Goal: Communication & Community: Answer question/provide support

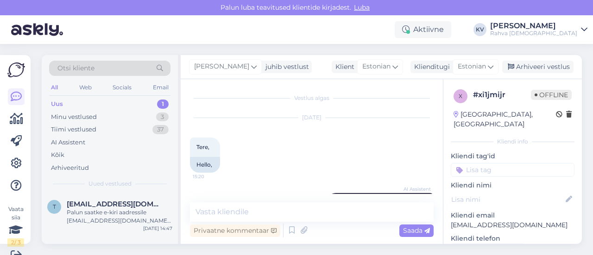
scroll to position [358, 0]
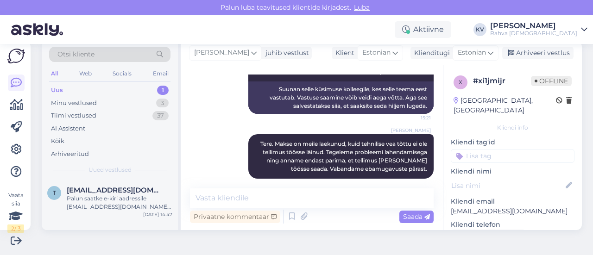
click at [516, 149] on input at bounding box center [513, 156] width 124 height 14
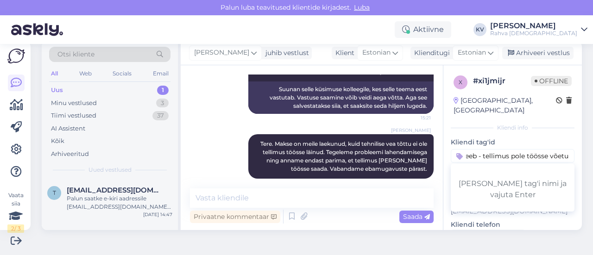
type input "Veeb - tellimus pole töösse võetud"
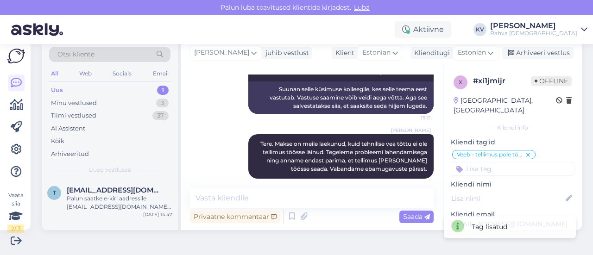
scroll to position [0, 0]
click at [110, 201] on div "Palun saatke e-kiri aadressile [EMAIL_ADDRESS][DOMAIN_NAME], lisades probleemi …" at bounding box center [120, 203] width 106 height 17
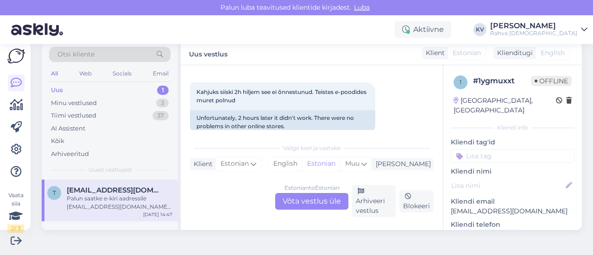
scroll to position [351, 0]
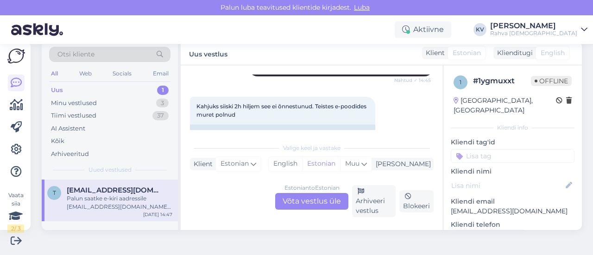
click at [484, 150] on input at bounding box center [513, 156] width 124 height 14
type input "Veeb - kinkekaart"
click at [528, 177] on span "Veeb - kinkekaart aktiveerub 2h jooksul" at bounding box center [513, 180] width 74 height 6
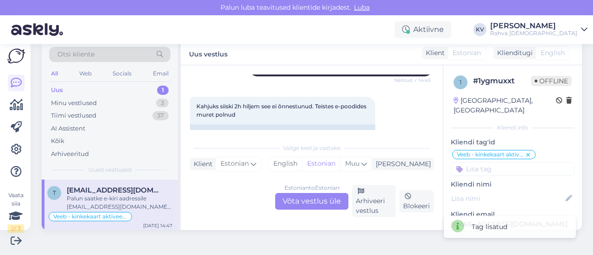
click at [506, 162] on input at bounding box center [513, 169] width 124 height 14
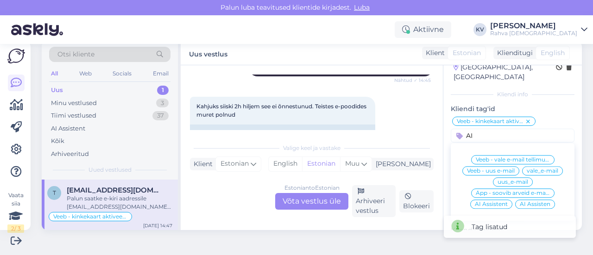
scroll to position [46, 0]
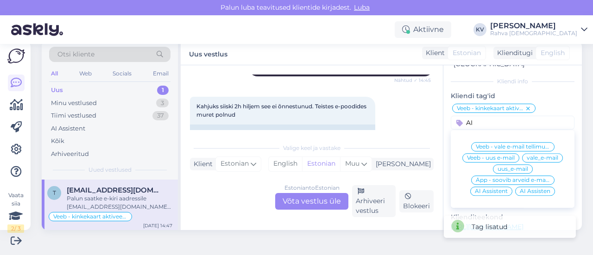
type input "AI"
click at [524, 187] on div "AI Assisten" at bounding box center [535, 191] width 40 height 9
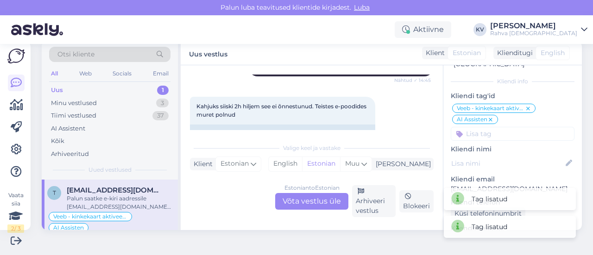
click at [524, 183] on div "Tag lisatud Tag lisatud" at bounding box center [509, 212] width 143 height 61
click at [488, 116] on icon at bounding box center [491, 119] width 6 height 7
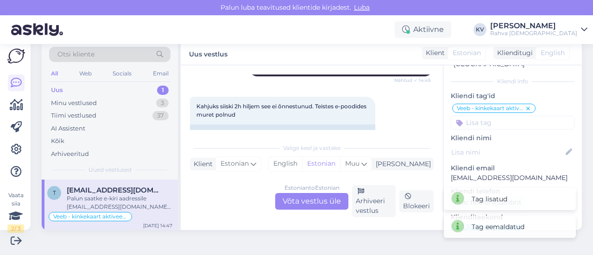
click at [475, 123] on div "1 # 1ygmuxxt Offline [GEOGRAPHIC_DATA], [GEOGRAPHIC_DATA] Kliendi info Kliendi …" at bounding box center [512, 220] width 138 height 403
click at [478, 116] on input at bounding box center [513, 123] width 124 height 14
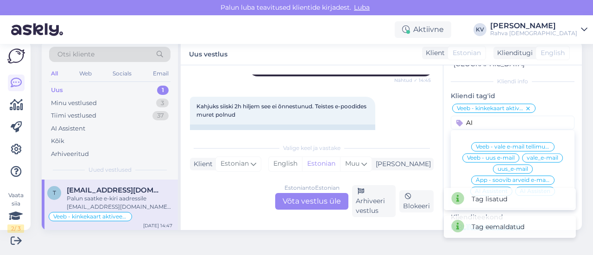
type input "AI"
click at [486, 189] on span "AI Assistent" at bounding box center [491, 192] width 33 height 6
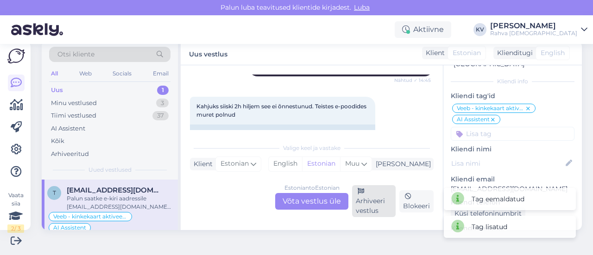
click at [373, 199] on div "Arhiveeri vestlus" at bounding box center [374, 201] width 44 height 32
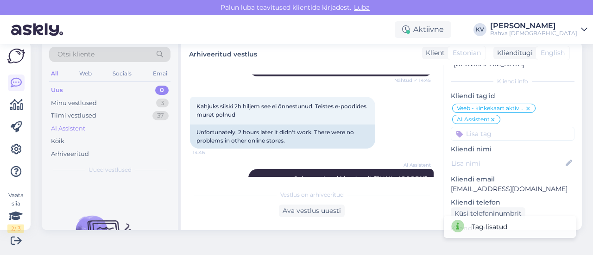
click at [83, 124] on div "AI Assistent" at bounding box center [68, 128] width 34 height 9
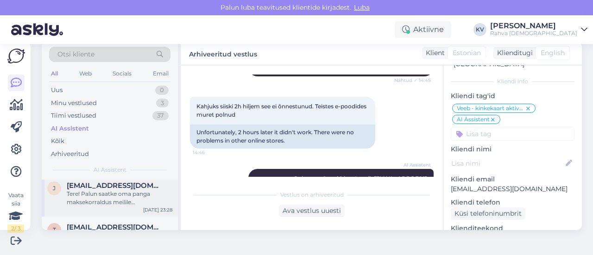
click at [99, 203] on div "Tere! Palun saatke oma panga maksekorraldus meilile [EMAIL_ADDRESS][DOMAIN_NAME…" at bounding box center [120, 198] width 106 height 17
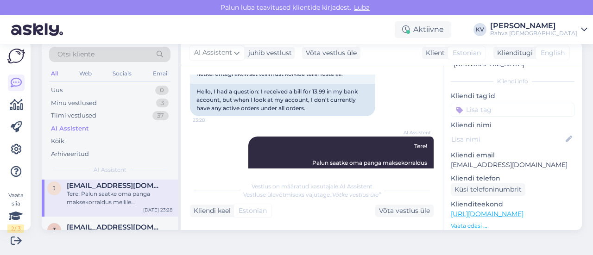
scroll to position [98, 0]
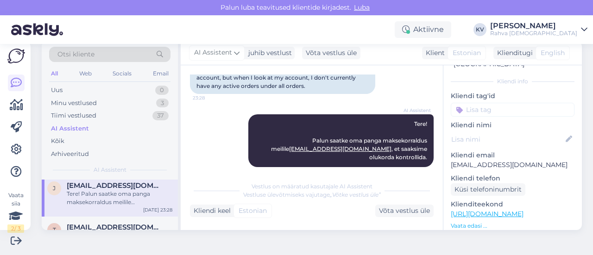
click at [469, 160] on p "[EMAIL_ADDRESS][DOMAIN_NAME]" at bounding box center [513, 165] width 124 height 10
copy p "[EMAIL_ADDRESS][DOMAIN_NAME]"
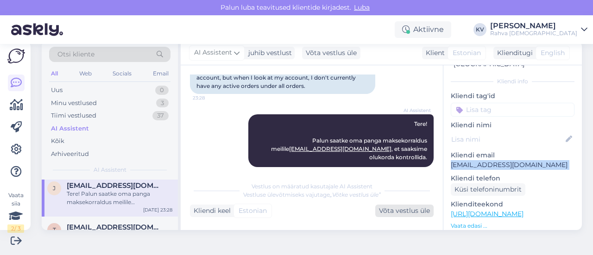
click at [388, 211] on div "Võta vestlus üle" at bounding box center [404, 211] width 58 height 13
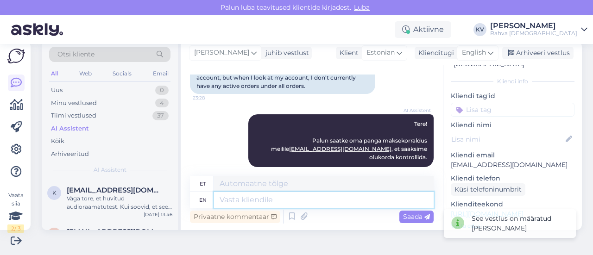
click at [306, 205] on textarea at bounding box center [324, 200] width 220 height 16
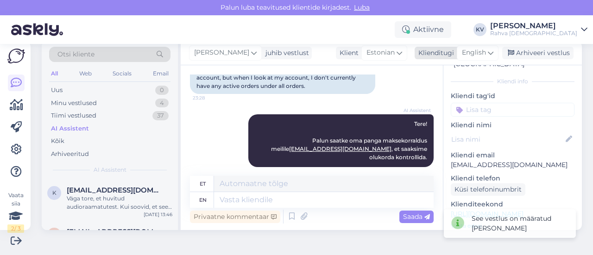
click at [462, 56] on span "English" at bounding box center [474, 53] width 24 height 10
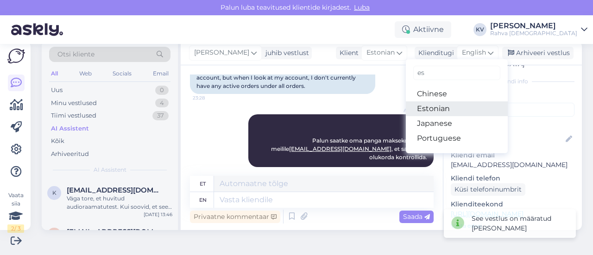
type input "es"
click at [434, 105] on link "Estonian" at bounding box center [457, 108] width 102 height 15
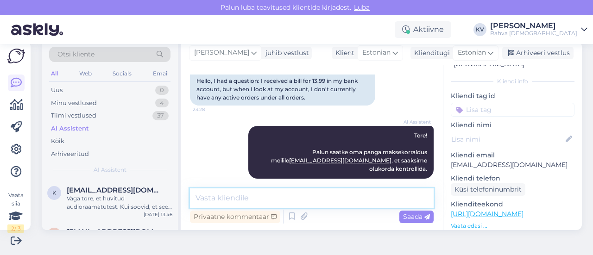
click at [250, 198] on textarea at bounding box center [312, 198] width 244 height 19
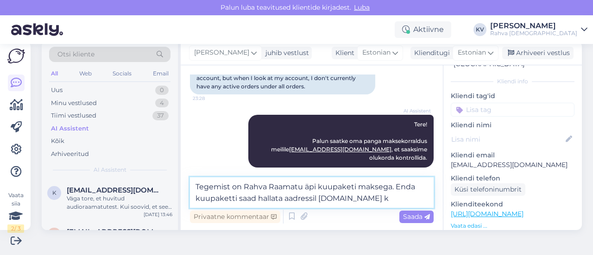
scroll to position [98, 0]
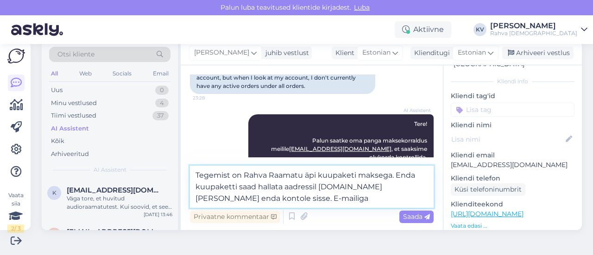
paste textarea "[EMAIL_ADDRESS][DOMAIN_NAME]"
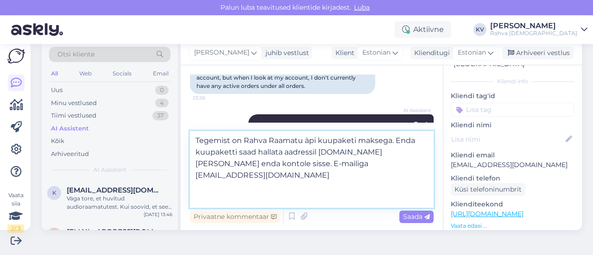
click at [417, 161] on textarea "Tegemist on Rahva Raamatu äpi kuupaketi maksega. Enda kuupaketti saad hallata a…" at bounding box center [312, 169] width 244 height 77
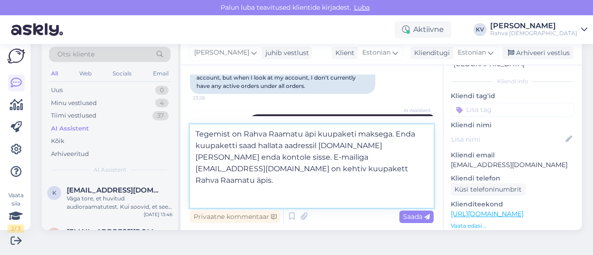
click at [258, 182] on textarea "Tegemist on Rahva Raamatu äpi kuupaketi maksega. Enda kuupaketti saad hallata a…" at bounding box center [312, 166] width 244 height 83
drag, startPoint x: 258, startPoint y: 182, endPoint x: 176, endPoint y: 130, distance: 98.0
click at [176, 130] on div "Otsi kliente All Web Socials Email Uus 0 Minu vestlused 4 Tiimi vestlused 37 AI…" at bounding box center [312, 135] width 540 height 189
paste textarea "Oma kuupaketti saad hallata, logides sisse aadressil [DOMAIN_NAME]. E-posti aad…"
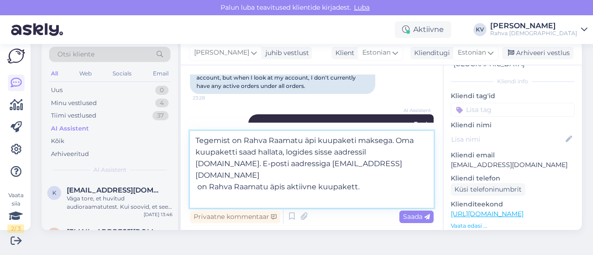
click at [195, 189] on textarea "Tegemist on Rahva Raamatu äpi kuupaketi maksega. Oma kuupaketti saad hallata, l…" at bounding box center [312, 169] width 244 height 77
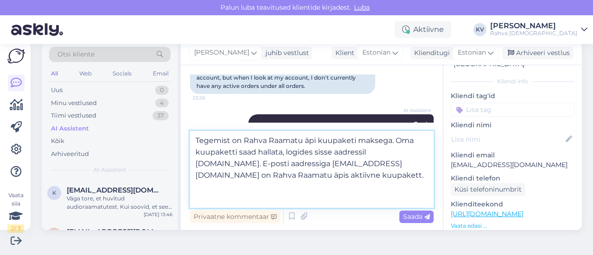
click at [239, 185] on textarea "Tegemist on Rahva Raamatu äpi kuupaketi maksega. Oma kuupaketti saad hallata, l…" at bounding box center [312, 169] width 244 height 77
type textarea "Tegemist on Rahva Raamatu äpi kuupaketi maksega. Oma kuupaketti saad hallata, l…"
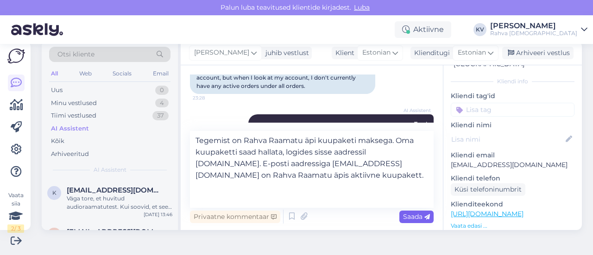
click at [403, 219] on span "Saada" at bounding box center [416, 217] width 27 height 8
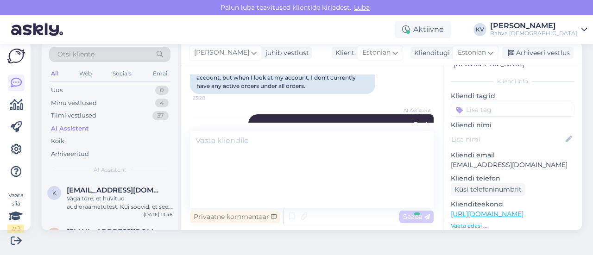
scroll to position [179, 0]
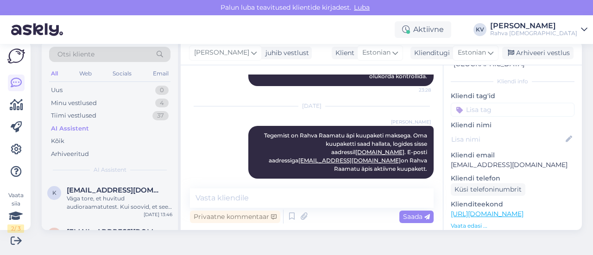
click at [488, 103] on input at bounding box center [513, 110] width 124 height 14
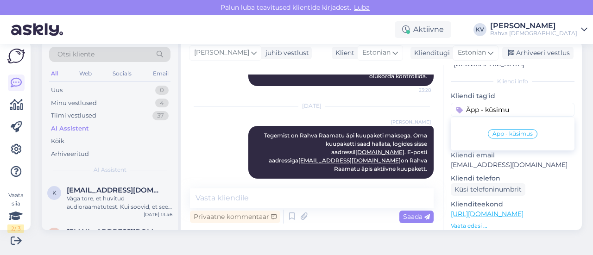
type input "Äpp - küsimus"
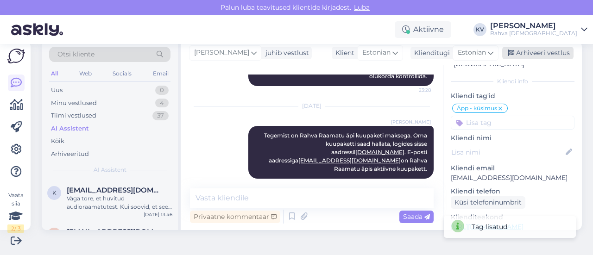
click at [531, 50] on div "Arhiveeri vestlus" at bounding box center [537, 53] width 71 height 13
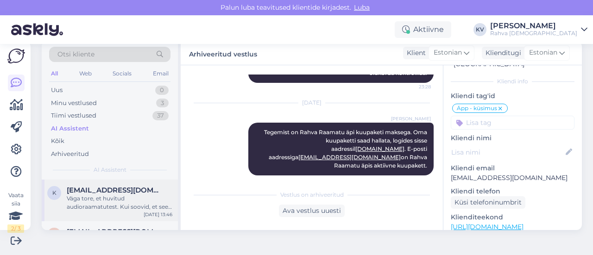
scroll to position [46, 0]
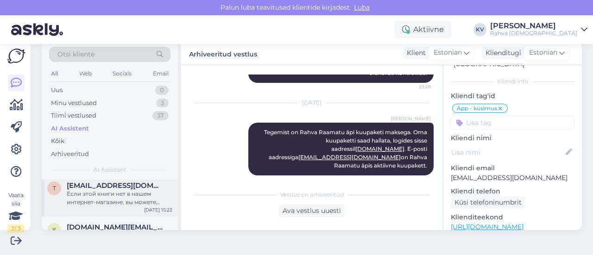
click at [107, 190] on div "Если этой книги нет в нашем интернет-магазине, вы можете отправить запрос на ад…" at bounding box center [120, 198] width 106 height 17
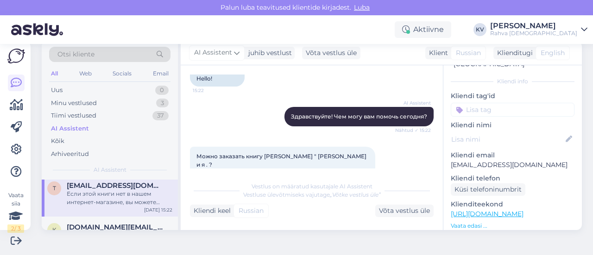
scroll to position [68, 0]
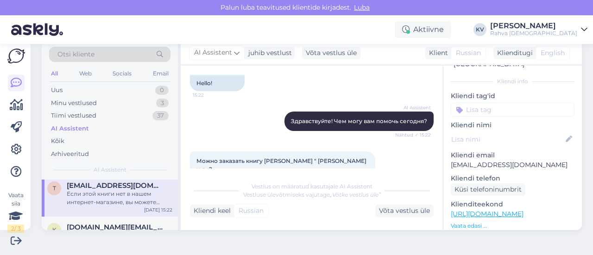
click at [473, 160] on p "[EMAIL_ADDRESS][DOMAIN_NAME]" at bounding box center [513, 165] width 124 height 10
copy p "[EMAIL_ADDRESS][DOMAIN_NAME]"
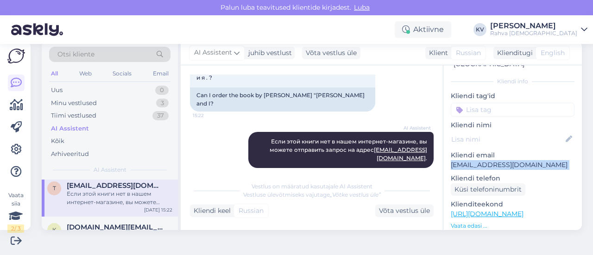
scroll to position [160, 0]
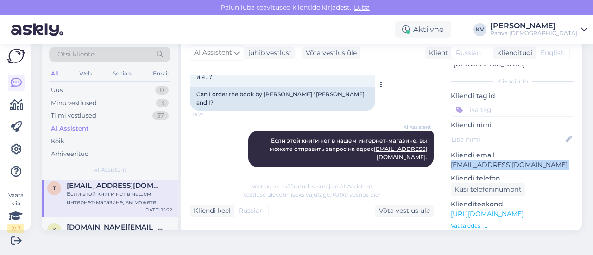
drag, startPoint x: 315, startPoint y: 95, endPoint x: 210, endPoint y: 101, distance: 105.3
click at [210, 101] on div "Can I order the book by [PERSON_NAME] "[PERSON_NAME] and I?" at bounding box center [282, 99] width 185 height 24
copy div "[PERSON_NAME] and I"
click at [396, 216] on div "Võta vestlus üle" at bounding box center [404, 211] width 58 height 13
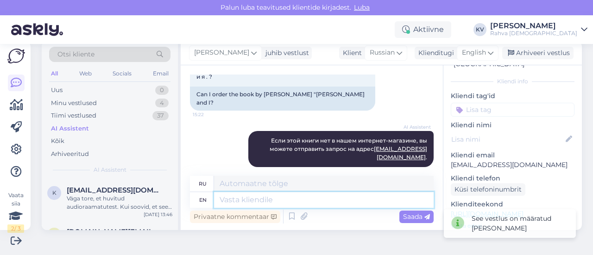
click at [287, 199] on textarea at bounding box center [324, 200] width 220 height 16
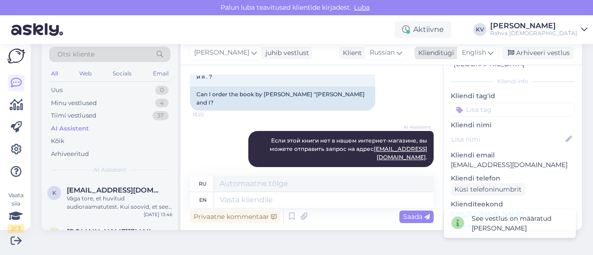
click at [470, 58] on span "English" at bounding box center [474, 53] width 24 height 10
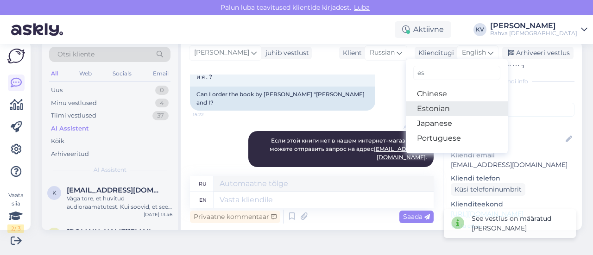
click at [432, 112] on link "Estonian" at bounding box center [457, 108] width 102 height 15
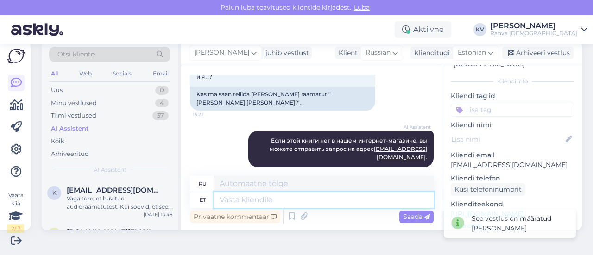
click at [253, 205] on textarea at bounding box center [324, 200] width 220 height 16
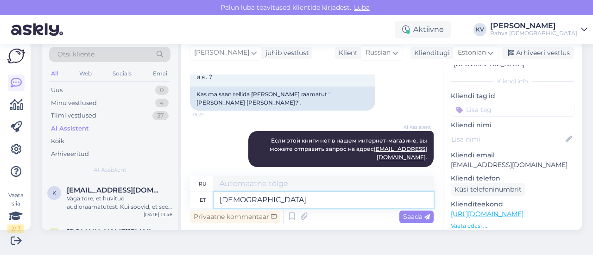
type textarea "[DEMOGRAPHIC_DATA] o"
type textarea "Книги"
type textarea "[DEMOGRAPHIC_DATA] on võ"
type textarea "Есть книги."
type textarea "[DEMOGRAPHIC_DATA] on võimalik tel"
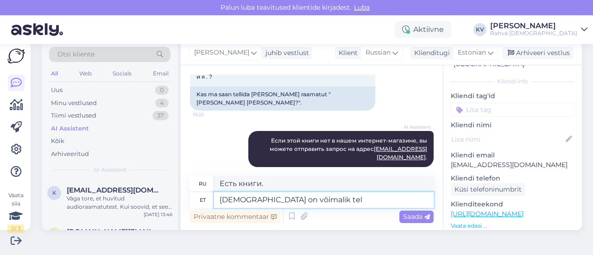
type textarea "Книга возможна"
type textarea "[DEMOGRAPHIC_DATA] on võimalik tellida läb"
type textarea "Книга доступна для заказа."
type textarea "[DEMOGRAPHIC_DATA] on võimalik tellida läbi e-po"
type textarea "Книгу можно заказать через"
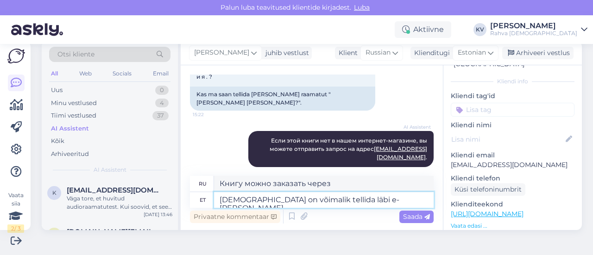
paste textarea "[URL][DOMAIN_NAME][PERSON_NAME][PERSON_NAME]"
type textarea "[DEMOGRAPHIC_DATA] on võimalik tellida läbi e-[PERSON_NAME] [URL][DOMAIN_NAME][…"
type textarea "Книгу можно заказать через интернет-магазин."
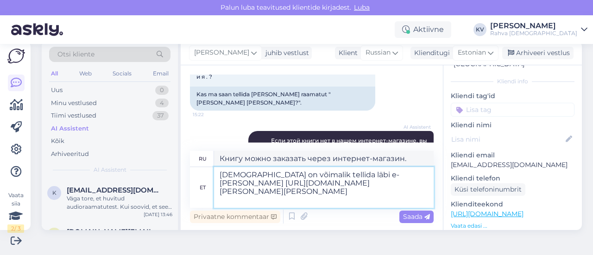
type textarea "[DEMOGRAPHIC_DATA] on võimalik tellida läbi e-[PERSON_NAME] [URL][DOMAIN_NAME][…"
type textarea "Книгу можно заказать через интернет-магазин [URL][DOMAIN_NAME][PERSON_NAME][PER…"
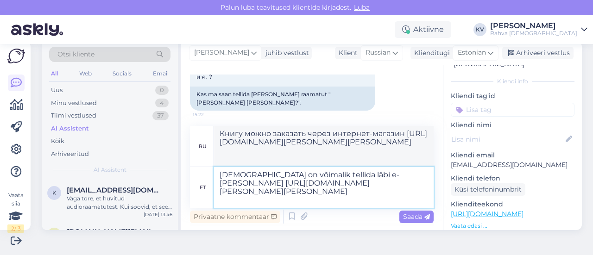
click at [288, 198] on textarea "[DEMOGRAPHIC_DATA] on võimalik tellida läbi e-[PERSON_NAME] [URL][DOMAIN_NAME][…" at bounding box center [324, 187] width 220 height 41
type textarea "[DEMOGRAPHIC_DATA] on võimalik tellida läbi e-[PERSON_NAME] [URL][DOMAIN_NAME][…"
type textarea "Книгу можно заказать через интернет-магазин [URL][DOMAIN_NAME][PERSON_NAME][PER…"
type textarea "[DEMOGRAPHIC_DATA] on võimalik tellida läbi e-[PERSON_NAME] [URL][DOMAIN_NAME][…"
type textarea "Книгу можно заказать через интернет-магазин [URL][DOMAIN_NAME][PERSON_NAME][PER…"
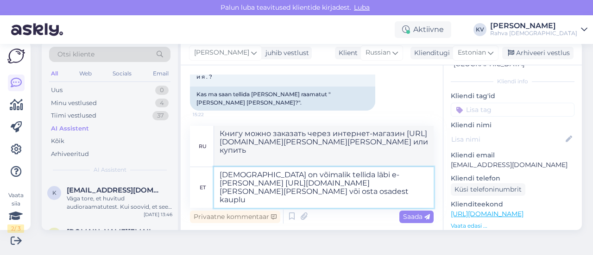
type textarea "[DEMOGRAPHIC_DATA] on võimalik tellida läbi e-[PERSON_NAME] [URL][DOMAIN_NAME][…"
type textarea "Книгу можно заказать через интернет-магазин [URL][DOMAIN_NAME][PERSON_NAME][PER…"
type textarea "[DEMOGRAPHIC_DATA] on võimalik tellida läbi e-[PERSON_NAME] [URL][DOMAIN_NAME][…"
type textarea "Книгу можно заказать через интернет-магазин [URL][DOMAIN_NAME][PERSON_NAME][PER…"
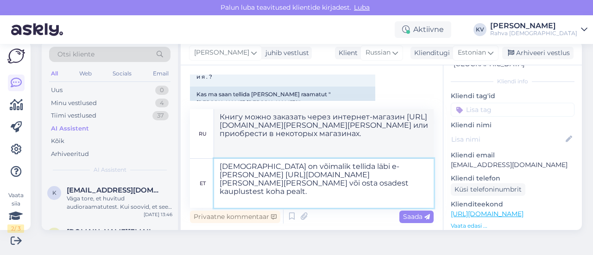
type textarea "[DEMOGRAPHIC_DATA] on võimalik tellida läbi e-[PERSON_NAME] [URL][DOMAIN_NAME][…"
type textarea "Книгу можно заказать через интернет-магазин [URL][DOMAIN_NAME][PERSON_NAME][PER…"
type textarea "[DEMOGRAPHIC_DATA] on võimalik tellida läbi e-[PERSON_NAME] [URL][DOMAIN_NAME][…"
type textarea "Книгу можно заказать через интернет-магазин [URL][DOMAIN_NAME][PERSON_NAME][PER…"
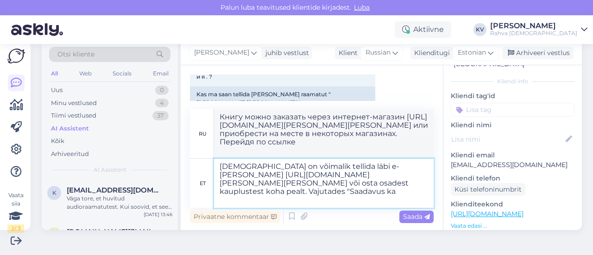
type textarea "[DEMOGRAPHIC_DATA] on võimalik tellida läbi e-[PERSON_NAME] [URL][DOMAIN_NAME][…"
type textarea "Книгу можно заказать через интернет-магазин [URL][DOMAIN_NAME][PERSON_NAME][PER…"
type textarea "[DEMOGRAPHIC_DATA] on võimalik tellida läbi e-[PERSON_NAME] [URL][DOMAIN_NAME][…"
type textarea "Книгу можно заказать в интернет-магазине [URL][DOMAIN_NAME][PERSON_NAME][PERSON…"
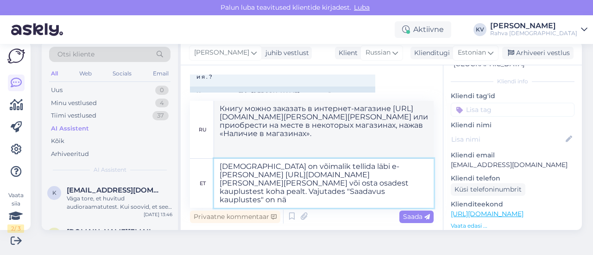
type textarea "[DEMOGRAPHIC_DATA] on võimalik tellida läbi e-[PERSON_NAME] [URL][DOMAIN_NAME][…"
type textarea "Книгу можно заказать в интернет-магазине [URL][DOMAIN_NAME][PERSON_NAME][PERSON…"
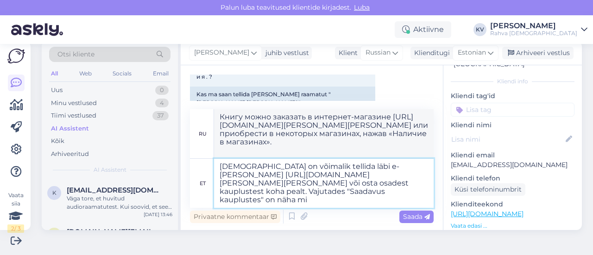
type textarea "[DEMOGRAPHIC_DATA] on võimalik tellida läbi e-[PERSON_NAME] [URL][DOMAIN_NAME][…"
type textarea "Книгу можно заказать в интернет-магазине [URL][DOMAIN_NAME][PERSON_NAME][PERSON…"
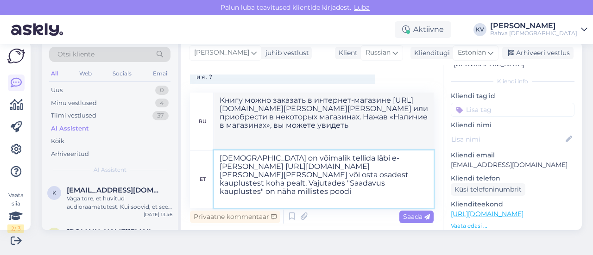
type textarea "[DEMOGRAPHIC_DATA] on võimalik tellida läbi e-[PERSON_NAME] [URL][DOMAIN_NAME][…"
type textarea "Книгу можно заказать в интернет-магазине [URL][DOMAIN_NAME][PERSON_NAME][PERSON…"
type textarea "[DEMOGRAPHIC_DATA] on võimalik tellida läbi e-[PERSON_NAME] [URL][DOMAIN_NAME][…"
type textarea "Книгу можно заказать в интернет-магазине [URL][DOMAIN_NAME][PERSON_NAME][PERSON…"
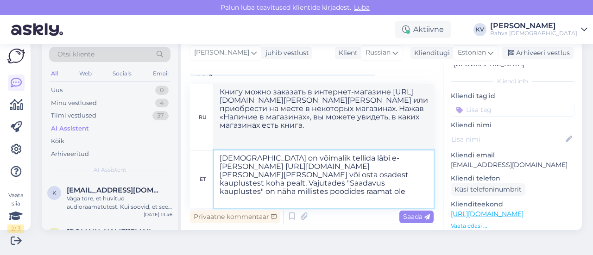
type textarea "[DEMOGRAPHIC_DATA] on võimalik tellida läbi e-[PERSON_NAME] [URL][DOMAIN_NAME][…"
type textarea "Книгу можно заказать в интернет-магазине [URL][DOMAIN_NAME][PERSON_NAME][PERSON…"
type textarea "[DEMOGRAPHIC_DATA] on võimalik tellida läbi e-[PERSON_NAME] [URL][DOMAIN_NAME][…"
type textarea "Книгу можно заказать в интернет-магазине [URL][DOMAIN_NAME][PERSON_NAME][PERSON…"
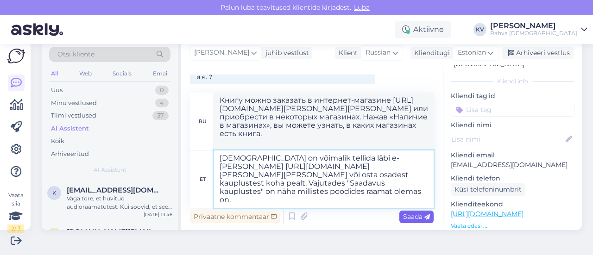
type textarea "[DEMOGRAPHIC_DATA] on võimalik tellida läbi e-[PERSON_NAME] [URL][DOMAIN_NAME][…"
click at [409, 219] on span "Saada" at bounding box center [416, 217] width 27 height 8
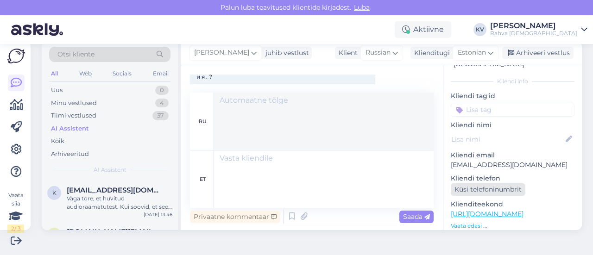
scroll to position [320, 0]
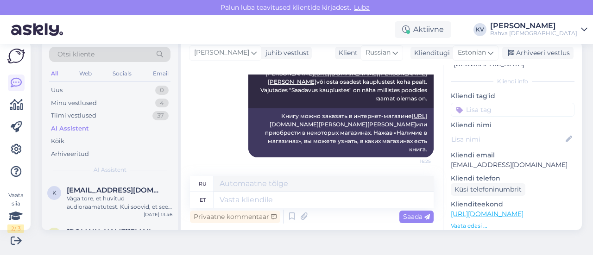
click at [474, 103] on input at bounding box center [513, 110] width 124 height 14
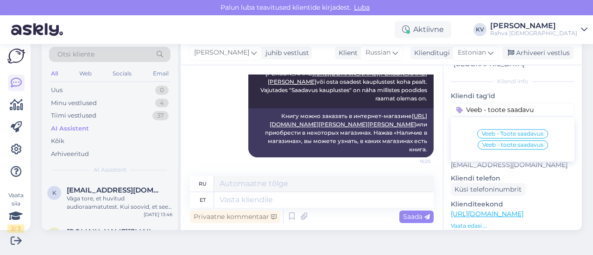
type input "Veeb - toote saadavus"
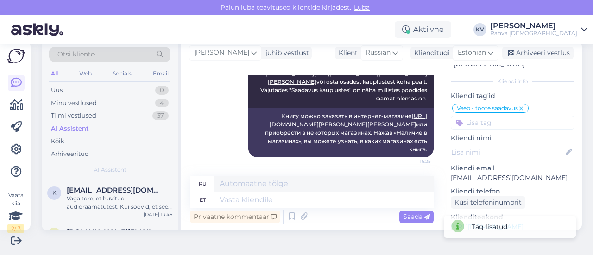
click at [472, 122] on div "n # nkqaxf9e Offline [GEOGRAPHIC_DATA], [GEOGRAPHIC_DATA] Kliendi info Kliendi …" at bounding box center [512, 220] width 138 height 403
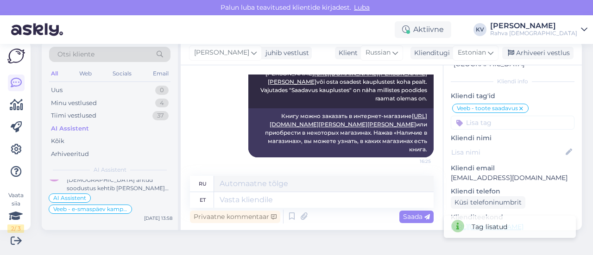
scroll to position [139, 0]
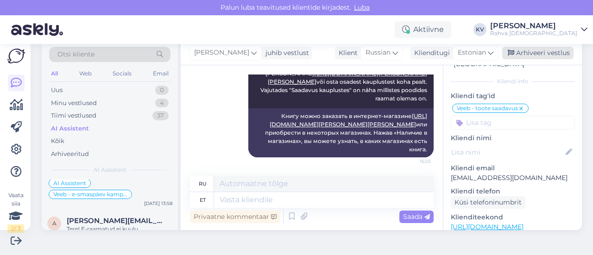
click at [527, 51] on div "Arhiveeri vestlus" at bounding box center [537, 53] width 71 height 13
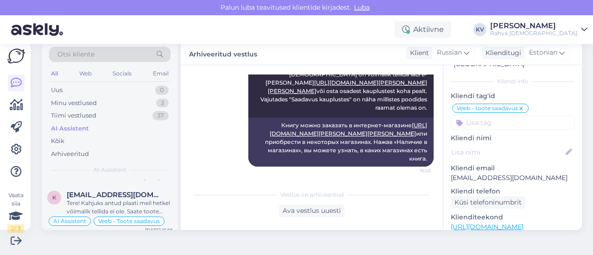
scroll to position [695, 0]
click at [19, 108] on icon at bounding box center [16, 105] width 13 height 11
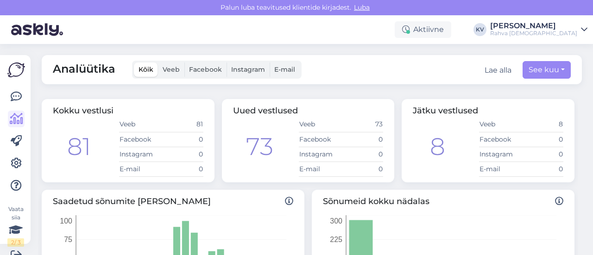
click at [220, 73] on label "Facebook" at bounding box center [205, 70] width 42 height 14
click at [184, 63] on input "Facebook" at bounding box center [184, 63] width 0 height 0
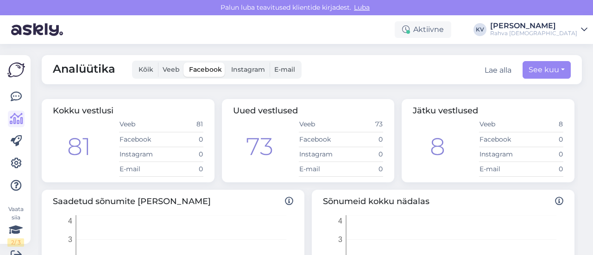
click at [176, 75] on label "Veeb" at bounding box center [171, 70] width 26 height 14
click at [158, 63] on input "Veeb" at bounding box center [158, 63] width 0 height 0
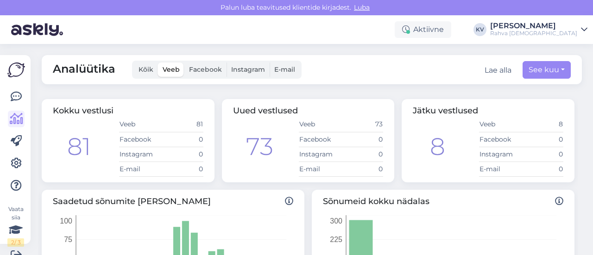
click at [212, 68] on span "Facebook" at bounding box center [205, 69] width 33 height 8
click at [184, 63] on input "Facebook" at bounding box center [184, 63] width 0 height 0
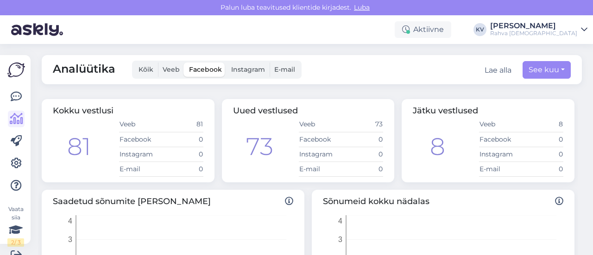
click at [272, 69] on label "E-mail" at bounding box center [285, 70] width 30 height 14
click at [270, 63] on input "E-mail" at bounding box center [270, 63] width 0 height 0
click at [233, 76] on label "Instagram" at bounding box center [247, 70] width 43 height 14
click at [226, 63] on input "Instagram" at bounding box center [226, 63] width 0 height 0
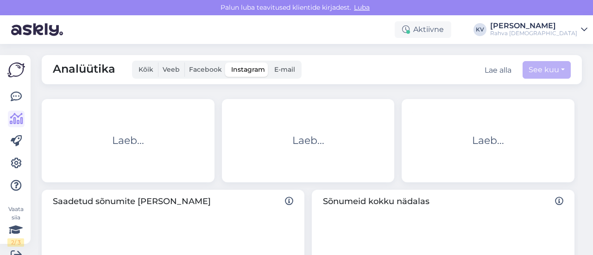
click at [193, 76] on label "Facebook" at bounding box center [205, 70] width 42 height 14
click at [184, 63] on input "Facebook" at bounding box center [184, 63] width 0 height 0
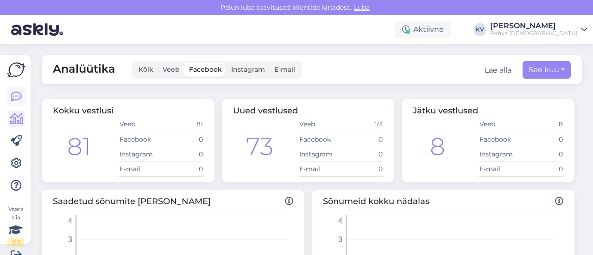
click at [19, 101] on icon at bounding box center [16, 96] width 11 height 11
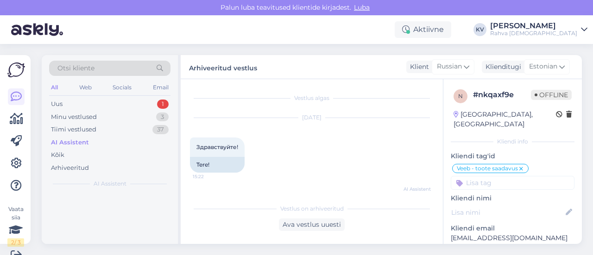
scroll to position [207, 0]
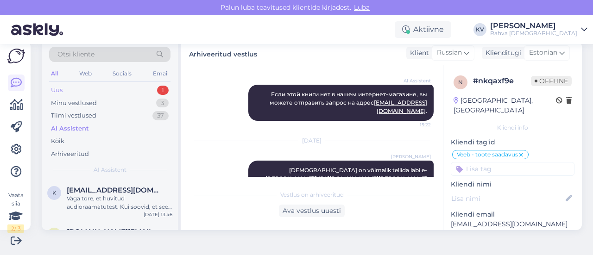
click at [87, 87] on div "Uus 1" at bounding box center [109, 90] width 121 height 13
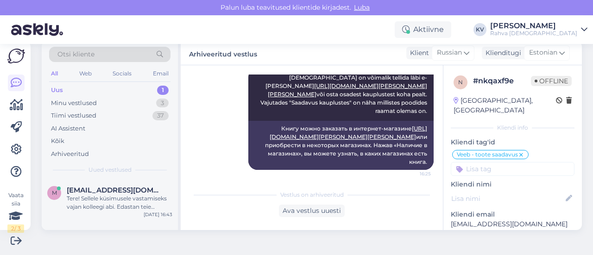
scroll to position [310, 0]
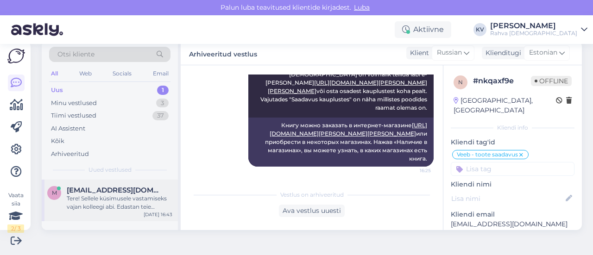
click at [123, 201] on div "Tere! Sellele küsimusele vastamiseks vajan kolleegi abi. Edastan teie päringu n…" at bounding box center [120, 203] width 106 height 17
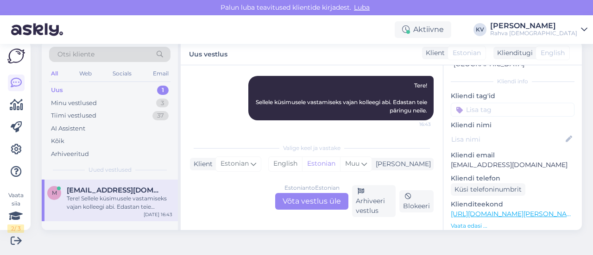
scroll to position [93, 0]
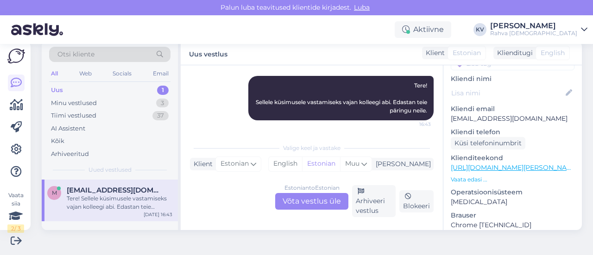
click at [494, 163] on link "[URL][DOMAIN_NAME][PERSON_NAME][PERSON_NAME]" at bounding box center [542, 167] width 183 height 8
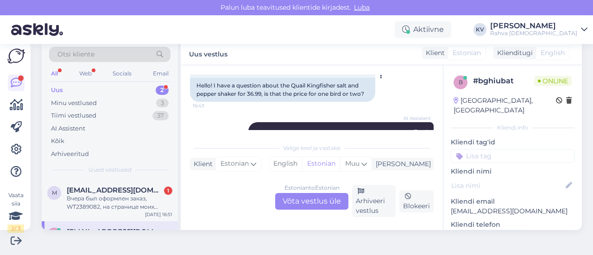
scroll to position [27, 0]
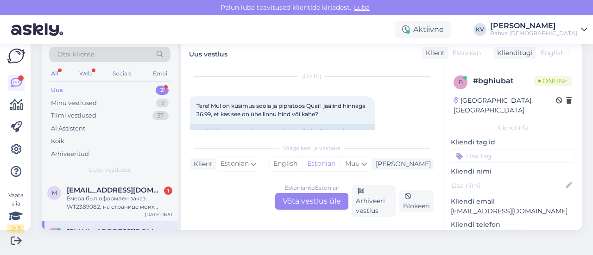
click at [290, 207] on div "Estonian to Estonian Võta vestlus üle" at bounding box center [311, 201] width 73 height 17
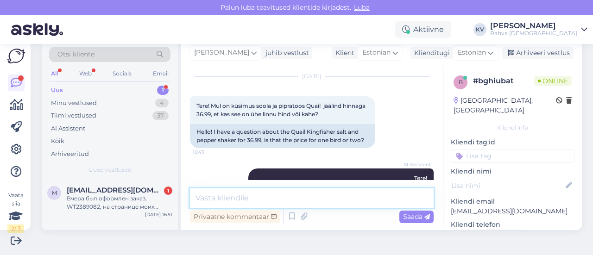
click at [283, 204] on textarea at bounding box center [312, 198] width 244 height 19
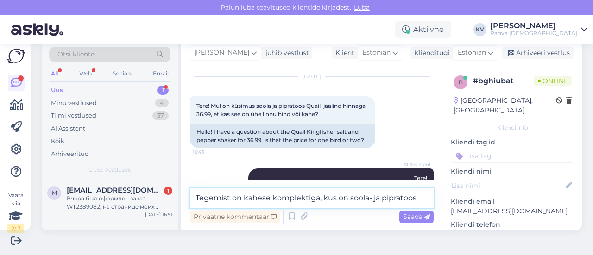
type textarea "Tegemist on kahese komplektiga, kus on soola- ja pipratoos"
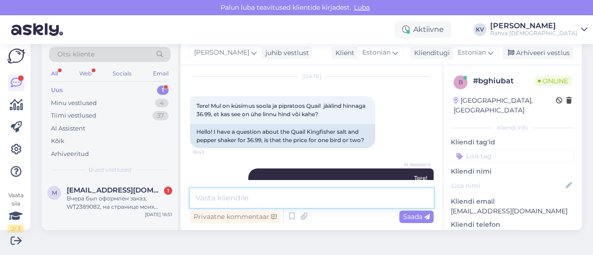
scroll to position [110, 0]
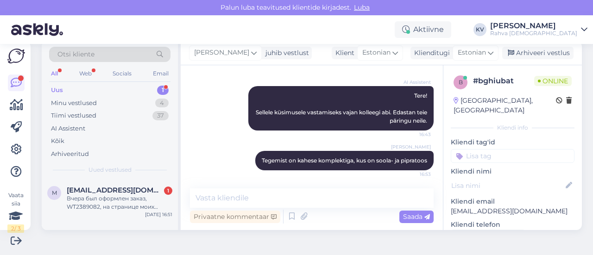
click at [481, 149] on input at bounding box center [513, 156] width 124 height 14
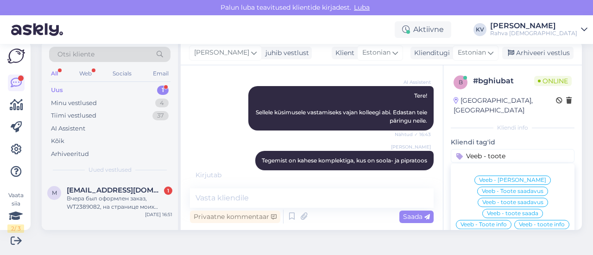
type input "Veeb - toote"
click at [519, 225] on span "Veeb - toote info" at bounding box center [542, 225] width 46 height 6
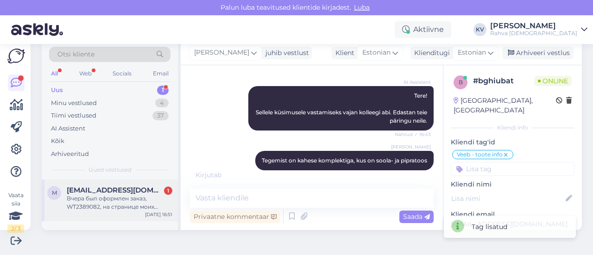
click at [115, 210] on div "Вчера был оформлен заказ, WT2389082, на странице моих заказов написано, что пла…" at bounding box center [120, 203] width 106 height 17
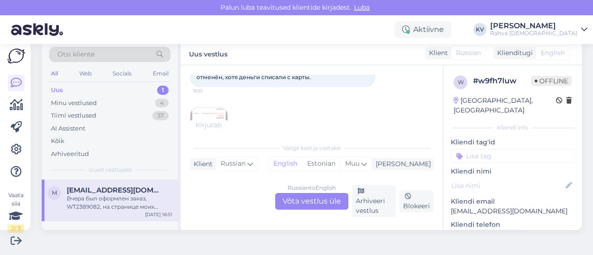
scroll to position [119, 0]
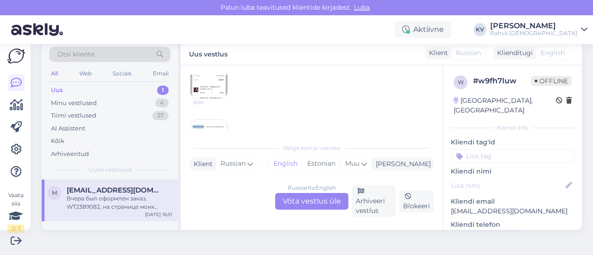
click at [219, 89] on img at bounding box center [208, 80] width 37 height 37
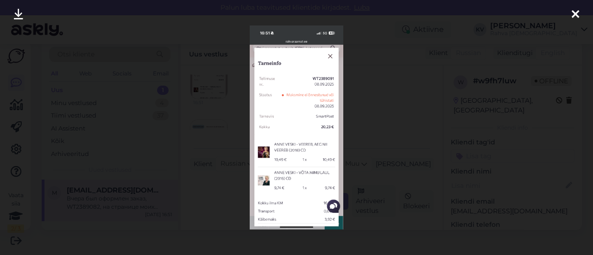
click at [362, 125] on div at bounding box center [296, 127] width 593 height 255
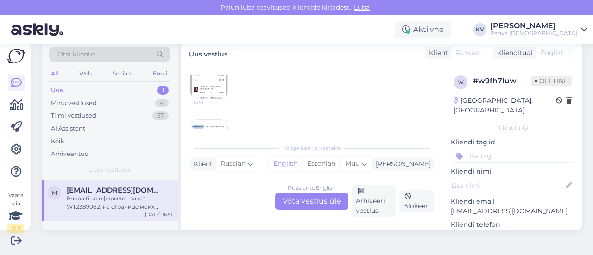
scroll to position [156, 0]
click at [208, 103] on img at bounding box center [208, 101] width 37 height 37
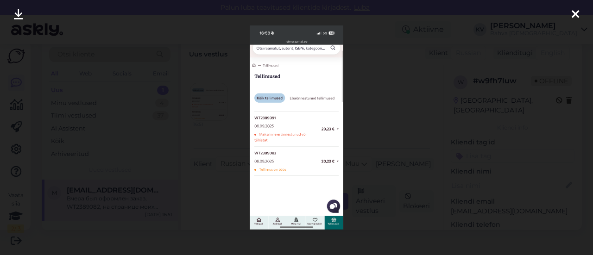
click at [360, 111] on div at bounding box center [296, 127] width 593 height 255
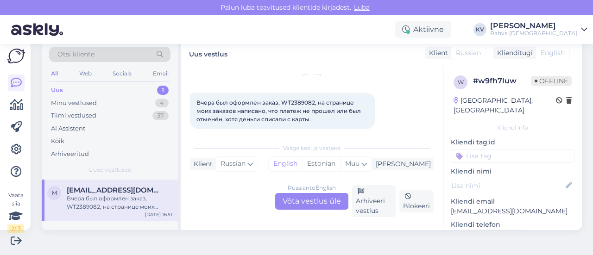
scroll to position [17, 0]
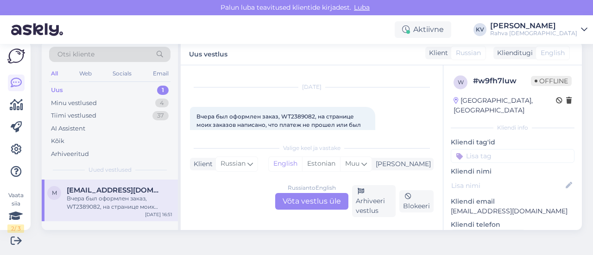
click at [202, 114] on span "Вчера был оформлен заказ, WT2389082, на странице моих заказов написано, что пла…" at bounding box center [279, 125] width 166 height 24
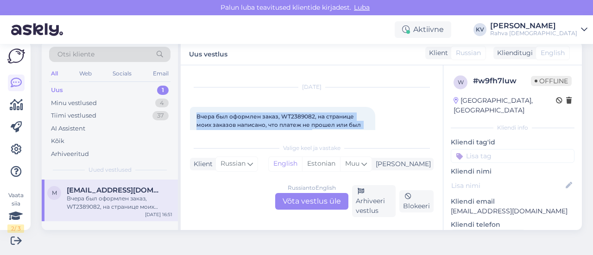
click at [202, 114] on span "Вчера был оформлен заказ, WT2389082, на странице моих заказов написано, что пла…" at bounding box center [279, 125] width 166 height 24
copy div "Вчера был оформлен заказ, WT2389082, на странице моих заказов написано, что пла…"
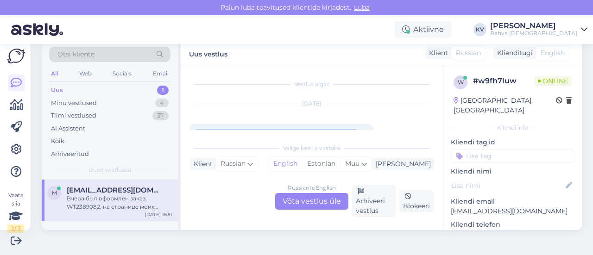
scroll to position [93, 0]
click at [217, 107] on img at bounding box center [208, 106] width 37 height 37
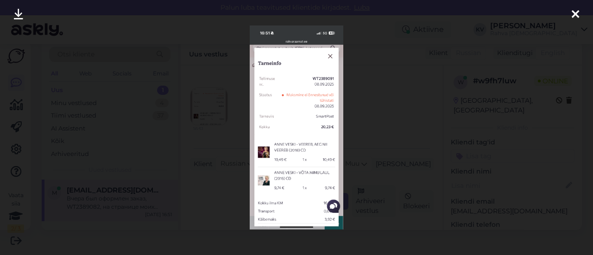
click at [363, 111] on div at bounding box center [296, 127] width 593 height 255
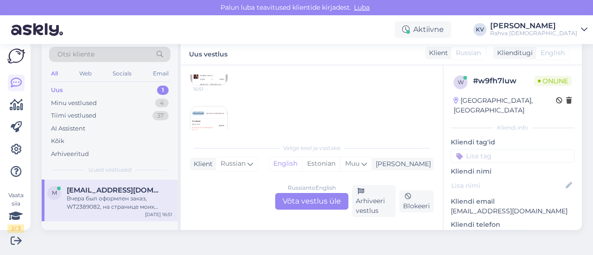
scroll to position [156, 0]
click at [201, 106] on img at bounding box center [208, 101] width 37 height 37
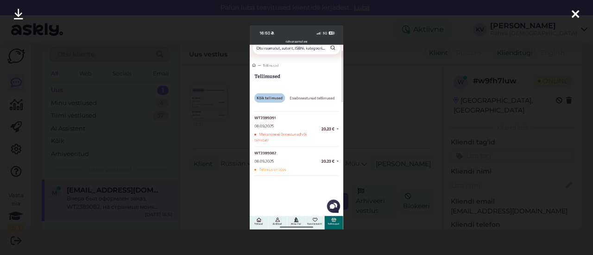
click at [344, 110] on div at bounding box center [296, 127] width 593 height 255
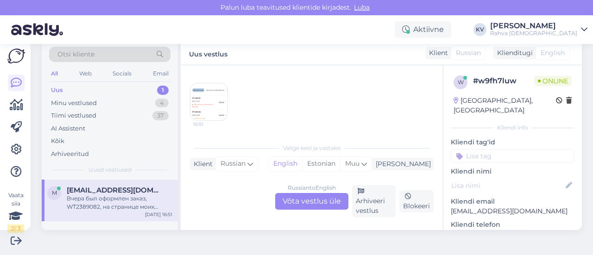
click at [319, 204] on div "Russian to English Võta vestlus üle" at bounding box center [311, 201] width 73 height 17
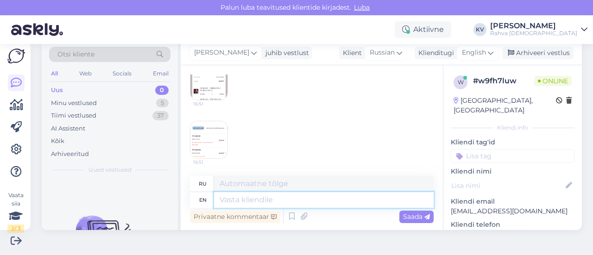
click at [273, 199] on textarea at bounding box center [324, 200] width 220 height 16
type textarea "Kas"
type textarea "Кас"
type textarea "Kas 9091 lõ"
type textarea "Кас 9091"
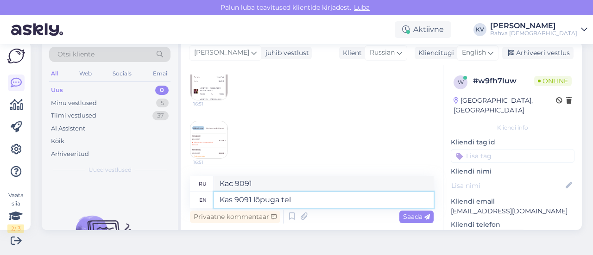
type textarea "Kas 9091 lõpuga tell"
type textarea "Kas 9091 lõpuga"
type textarea "Kas 9091 lõpuga tellimuse ee"
type textarea "Kas 9091 lõpuga tellimuse"
type textarea "Kas 9091 lõpuga tellimuse eest on"
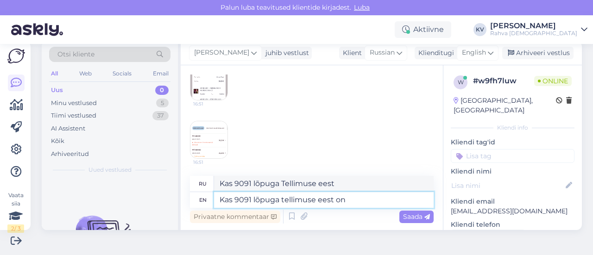
type textarea "Kas 9091 lõpuga Tellimuse eest on"
type textarea "Kas 9091 lõpuga tellimuse eest on raha ma"
type textarea "Kas 9091 lõpuga Tellimuse eest on raha"
type textarea "Kas 9091 lõpuga tellimuse eest on raha ma"
type textarea "Kas 9091 lõpuga Tellimuse eest on raha ma"
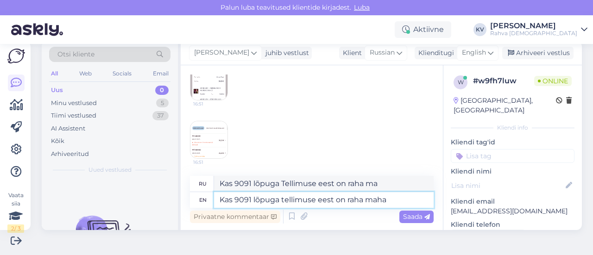
type textarea "Kas 9091 lõpuga tellimuse eest on raha maha"
type textarea "Kas 9091 lõpuga Tellimuse eest on raha maha"
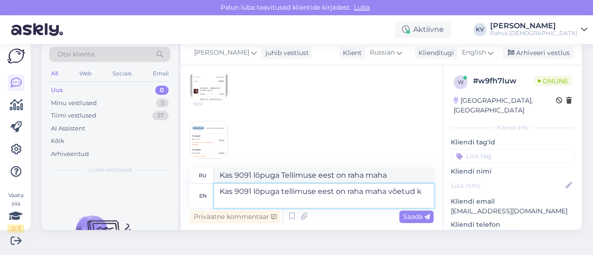
scroll to position [167, 0]
type textarea "Kas 9091 lõpuga tellimuse eest on raha maha võetud kon"
type textarea "Kas 9091 lõpuga Tellimuse eest on raha maha võetud"
type textarea "Kas 9091 lõpuga tellimuse eest on raha maha võetud kontolt?"
type textarea "Kas 9091 lõpuga Tellimuse eest on raha maha võetud kontolt?"
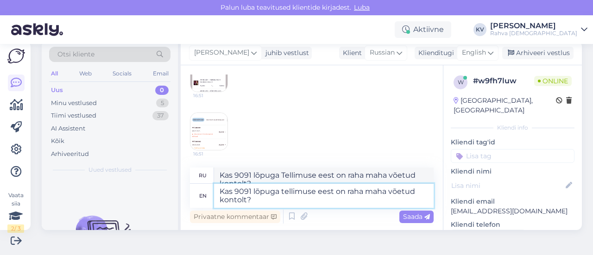
scroll to position [175, 0]
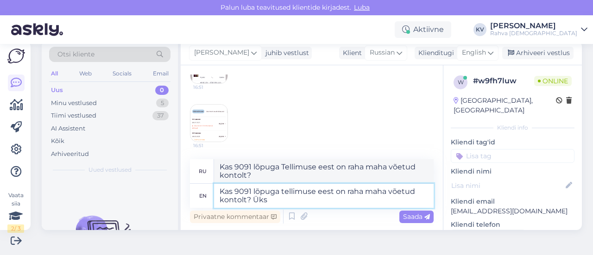
type textarea "Kas 9091 lõpuga tellimuse eest on raha maha võetud kontolt? Üks t"
type textarea "Kas 9091 lõpuga Tellimuse eest on raha maha võetud kontolt? Укс"
type textarea "Kas 9091 lõpuga tellimuse eest on raha maha võetud kontolt? Üks tellius"
type textarea "Kas 9091 lõpuga Tellimuse eest on raha maha võetud kontolt? Укс теллиус"
type textarea "Kas 9091 lõpuga tellimuse eest on raha maha võetud kontolt? Üks tellimus on e"
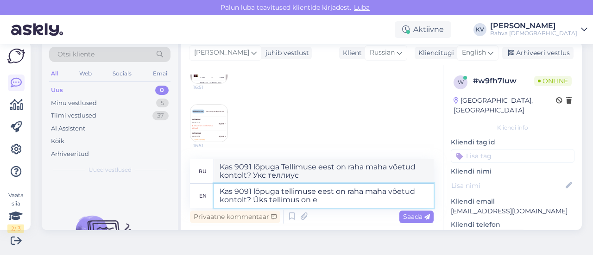
type textarea "Kas 9091 lõpuga Tellimuse eest on raha maha võetud kontolt? Укс теллимус"
type textarea "Kas 9091 lõpuga tellimuse eest on raha maha võetud kontolt? Üks tellimus on eb"
type textarea "Kas 9091 lõpuga Tellimuse eest on raha maha võetud kontolt? Üks Tellimus включен"
type textarea "Kas 9091 lõpuga tellimuse eest on raha maha võetud kontolt? Üks tellimus on eba…"
type textarea "Kas 9091 lõpuga Tellimuse eest on raha maha võetud kontolt? Üks Tellimus на eba…"
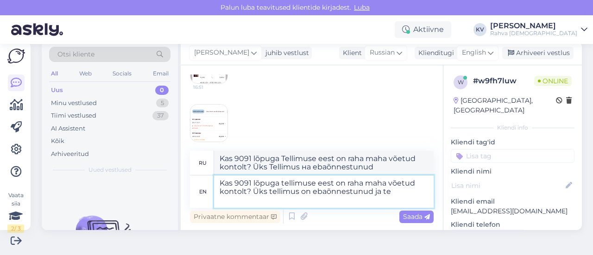
type textarea "Kas 9091 lõpuga tellimuse eest on raha maha võetud kontolt? Üks tellimus on eba…"
type textarea "Kas 9091 lõpuga Tellimuse eest on raha maha võetud kontolt? Üks Tellimus на eba…"
type textarea "Kas 9091 lõpuga tellimuse eest on raha maha võetud kontolt? Üks tellimus on eba…"
type textarea "Kas 9091 lõpuga Tellimuse eest on raha maha võetud kontolt? Üks Tellimus на eba…"
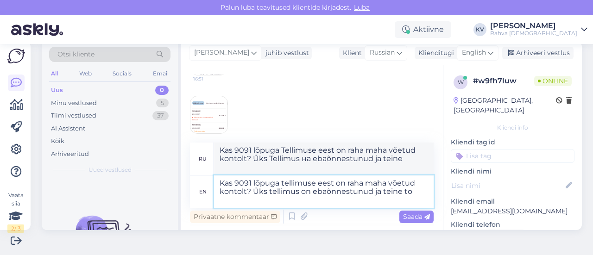
scroll to position [192, 0]
type textarea "Kas 9091 lõpuga tellimuse eest on raha maha võetud kontolt? Üks tellimus on eba…"
type textarea "Kas 9091 lõpuga Tellimuse eest on raha maha võetud kontolt? Üks Tellimus на eba…"
type textarea "Kas 9091 lõpuga tellimuse eest on raha maha võetud kontolt? Üks tellimus on eba…"
type textarea "Kas 9091 lõpuga Tellimuse eest on raha maha võetud kontolt? Üks Tellimus на eba…"
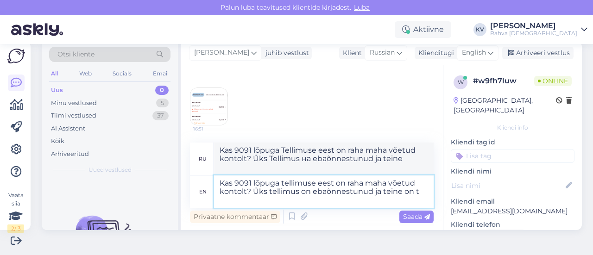
type textarea "Kas 9091 lõpuga tellimuse eest on raha maha võetud kontolt? Üks tellimus on eba…"
type textarea "Kas 9091 lõpuga Tellimuse eest on raha maha võetud kontolt? Üks Tellimus на eba…"
type textarea "Kas 9091 lõpuga tellimuse eest on raha maha võetud kontolt? Üks tellimus on eba…"
type textarea "Kas 9091 lõpuga Tellimuse eest on raha maha võetud kontolt? Üks Tellimus на eba…"
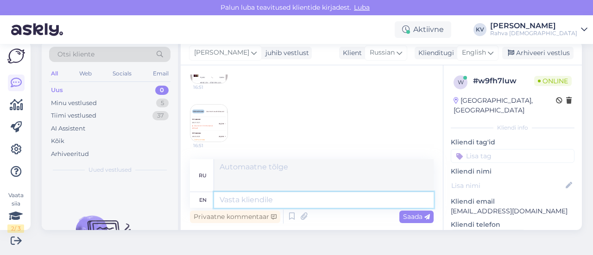
scroll to position [158, 0]
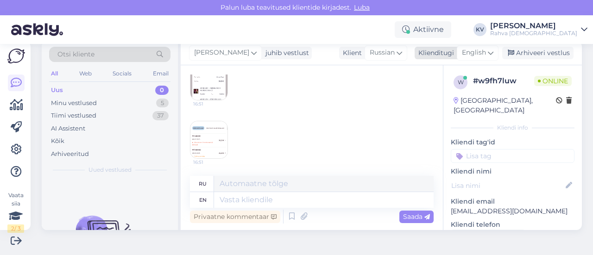
click at [471, 54] on span "English" at bounding box center [474, 53] width 24 height 10
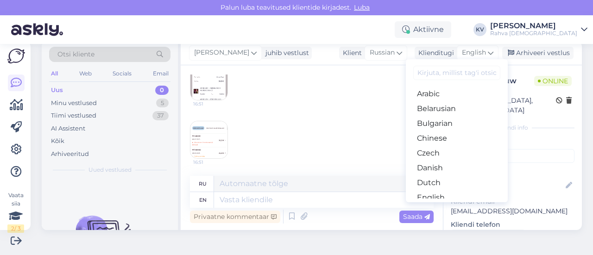
click at [439, 73] on input at bounding box center [456, 73] width 87 height 14
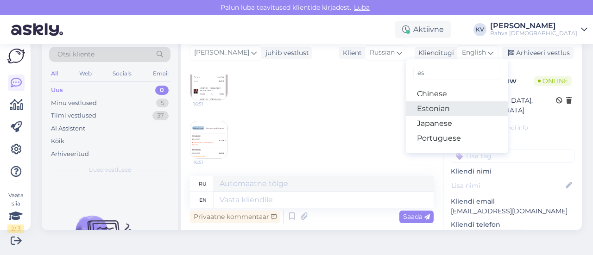
type input "es"
click at [428, 109] on link "Estonian" at bounding box center [457, 108] width 102 height 15
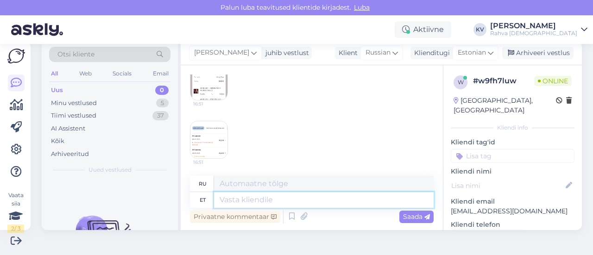
click at [242, 195] on textarea at bounding box center [324, 200] width 220 height 16
paste textarea "Kas 9091 lõpuga tellimuse eest on raha maha võetud kontolt? Üks tellimus on eba…"
type textarea "Kas 9091 lõpuga tellimuse eest on raha maha võetud kontolt? Üks tellimus on eba…"
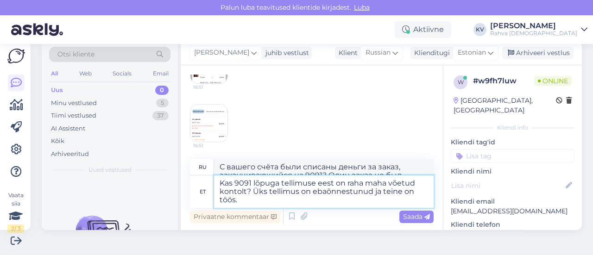
scroll to position [188, 0]
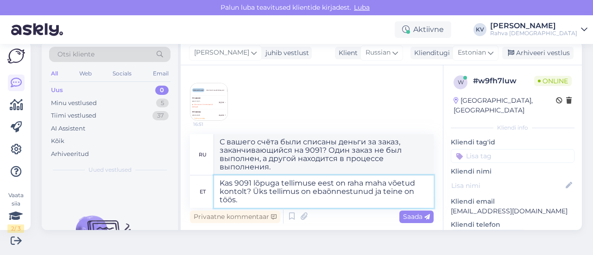
type textarea "Были ли списаны деньги со счёта по заказу, заканчивающемуся на 9091? Один заказ…"
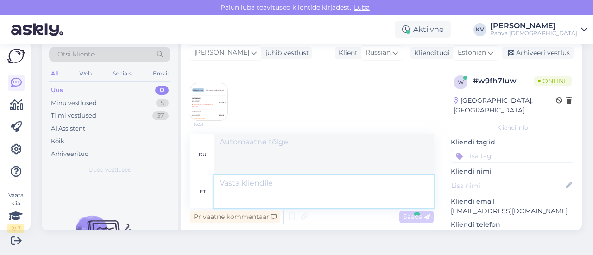
scroll to position [231, 0]
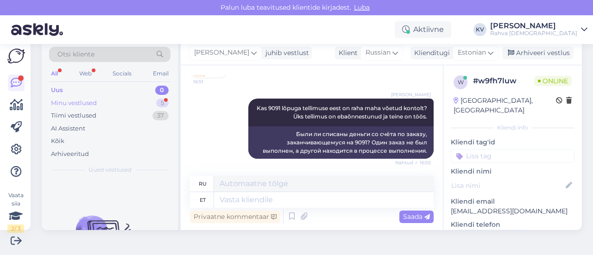
click at [83, 105] on div "Minu vestlused" at bounding box center [74, 103] width 46 height 9
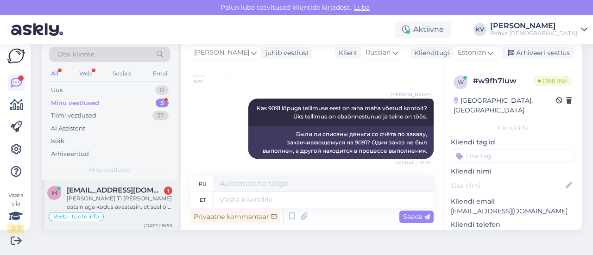
click at [121, 205] on div "[PERSON_NAME] T1 [PERSON_NAME] ostsin aga kodus avastasin, et seal oli pandud m…" at bounding box center [120, 203] width 106 height 17
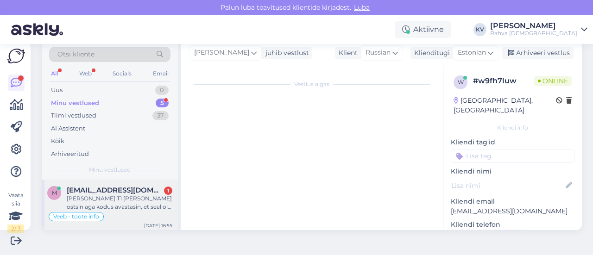
scroll to position [158, 0]
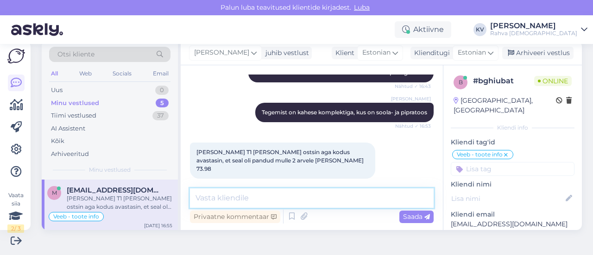
click at [259, 197] on textarea at bounding box center [312, 198] width 244 height 19
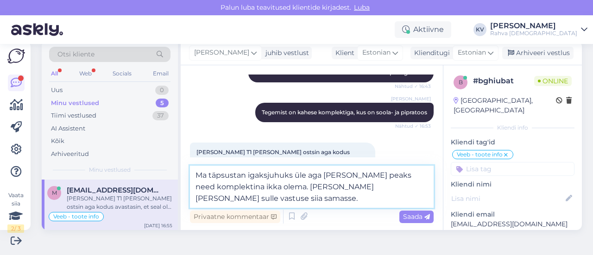
type textarea "Ma täpsustan igaksjuhuks üle aga [PERSON_NAME] peaks need komplektina ikka olem…"
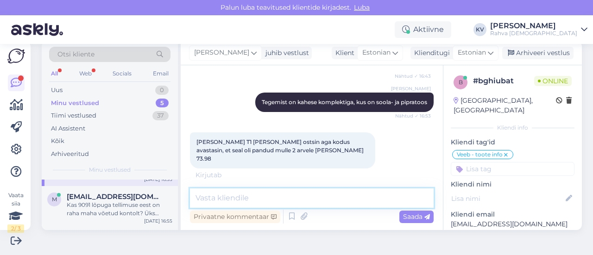
scroll to position [224, 0]
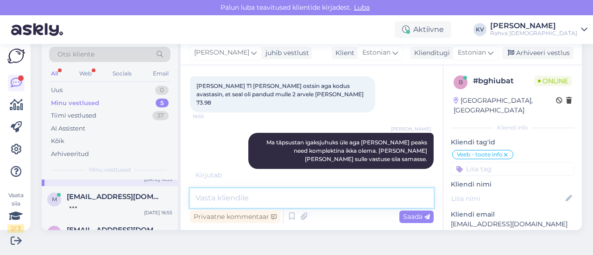
click at [296, 198] on textarea at bounding box center [312, 198] width 244 height 19
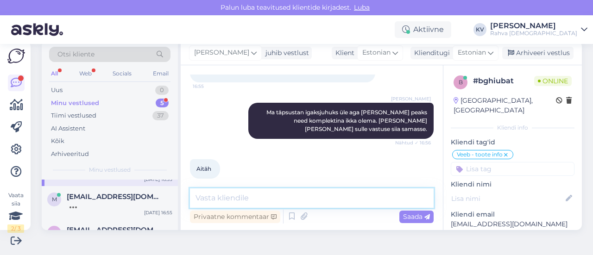
click at [302, 198] on textarea at bounding box center [312, 198] width 244 height 19
type textarea "Palun :)"
